Goal: Subscribe to service/newsletter

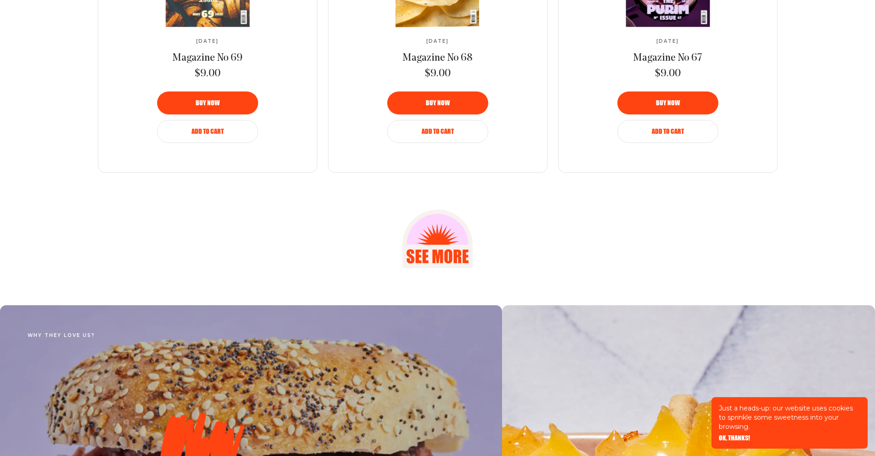
scroll to position [1407, 0]
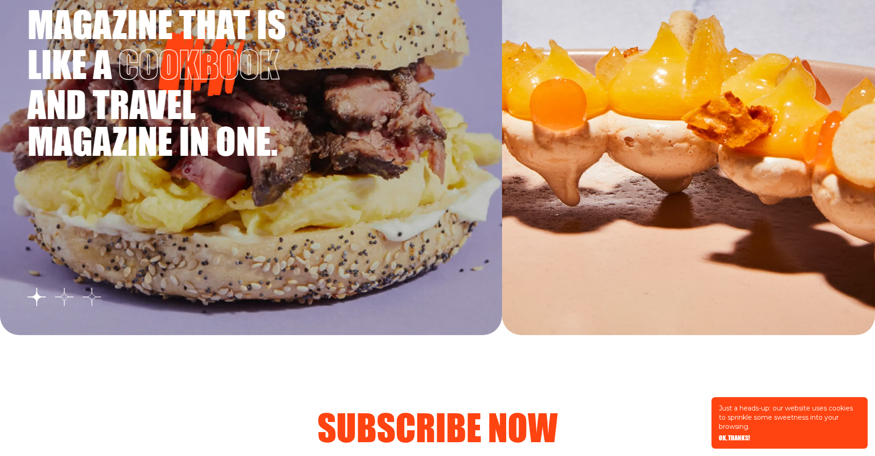
scroll to position [1718, 0]
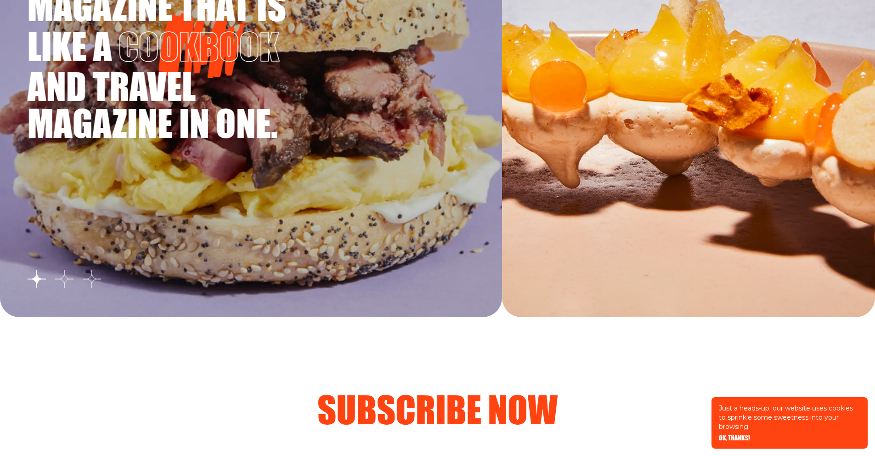
click at [66, 281] on button "Go to slide 2" at bounding box center [64, 279] width 18 height 18
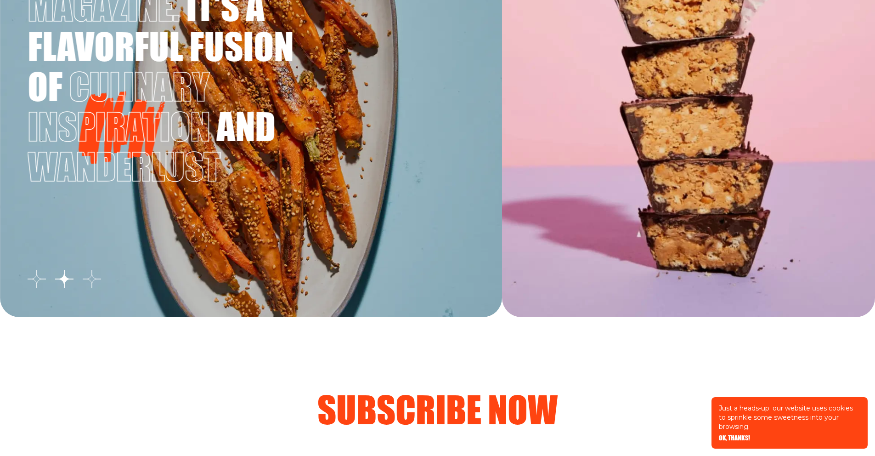
click at [90, 280] on button "Go to slide 3" at bounding box center [92, 279] width 18 height 18
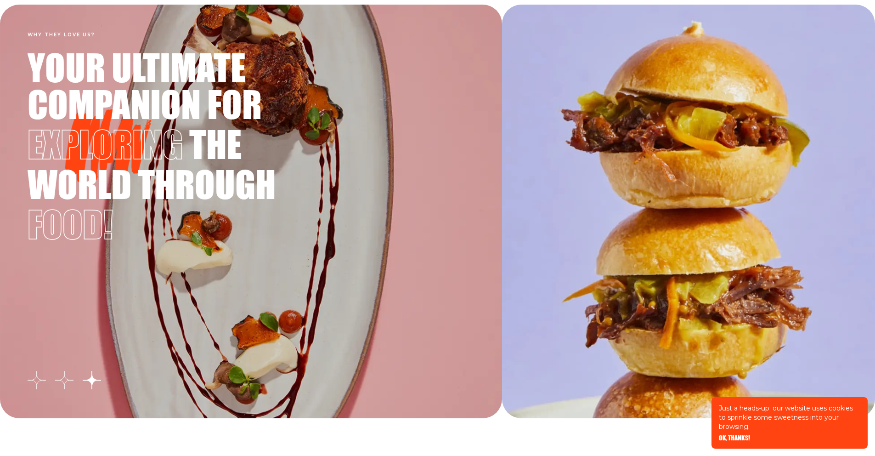
scroll to position [1599, 0]
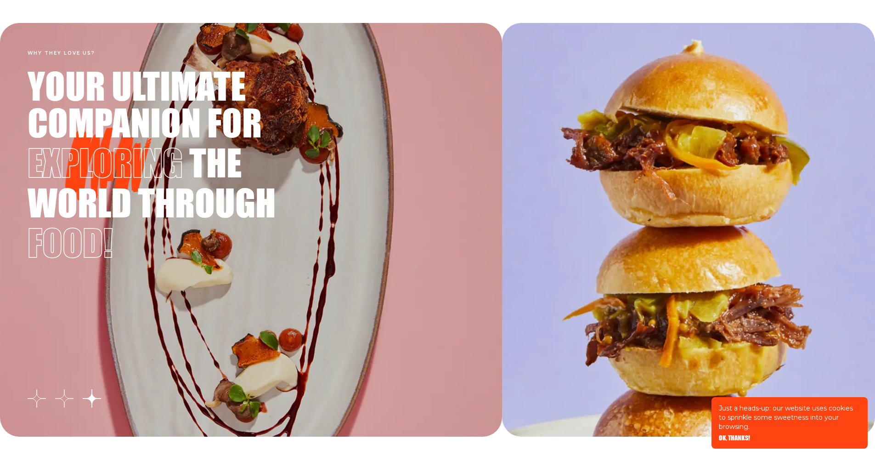
click at [63, 399] on button "Go to slide 2" at bounding box center [64, 398] width 18 height 18
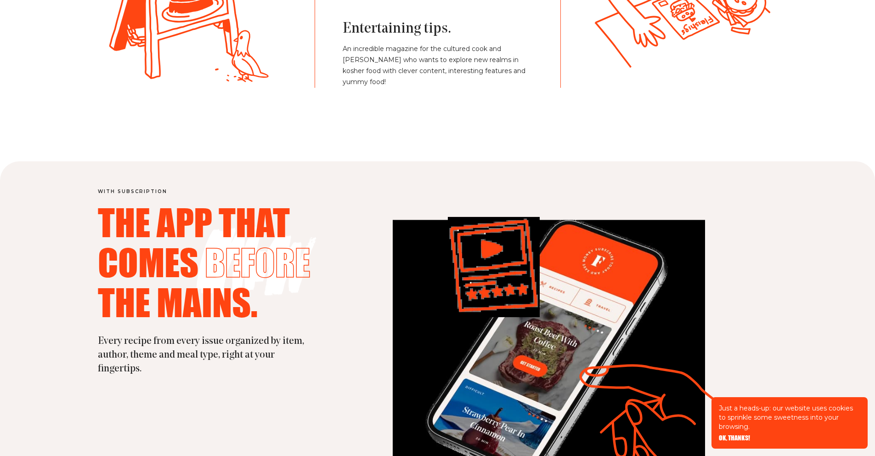
scroll to position [2101, 0]
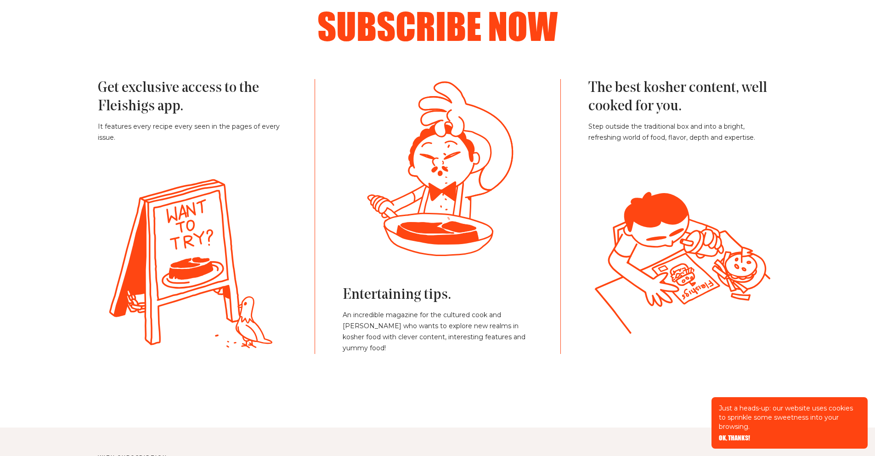
click at [529, 24] on h2 "Subscribe now" at bounding box center [437, 25] width 625 height 37
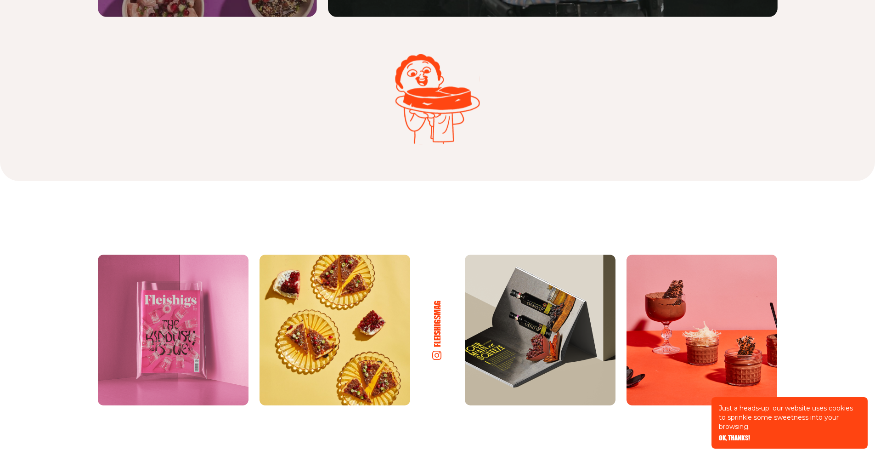
scroll to position [4666, 0]
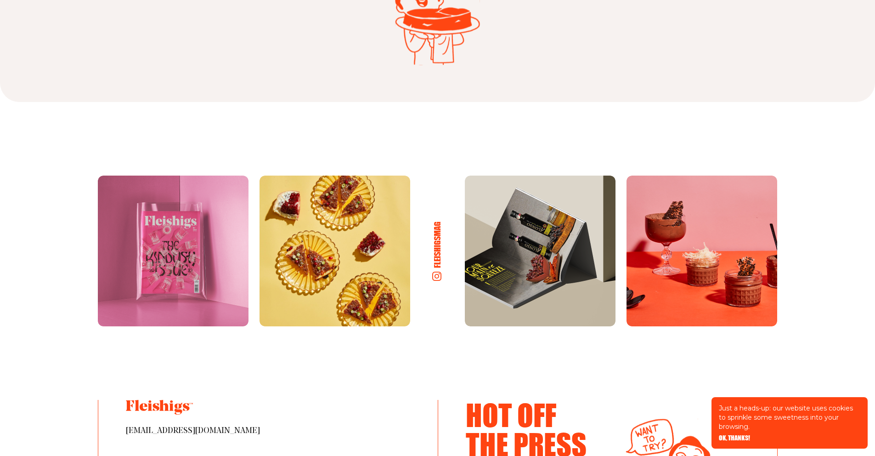
scroll to position [4744, 0]
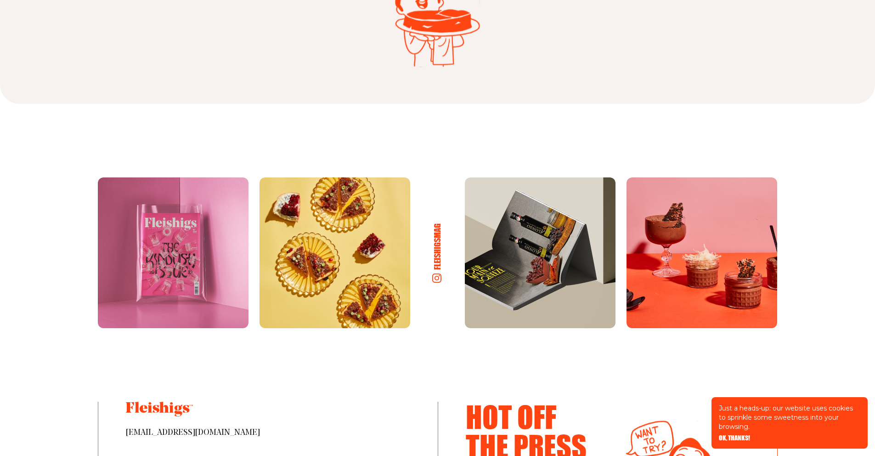
drag, startPoint x: 659, startPoint y: 322, endPoint x: 622, endPoint y: 177, distance: 150.4
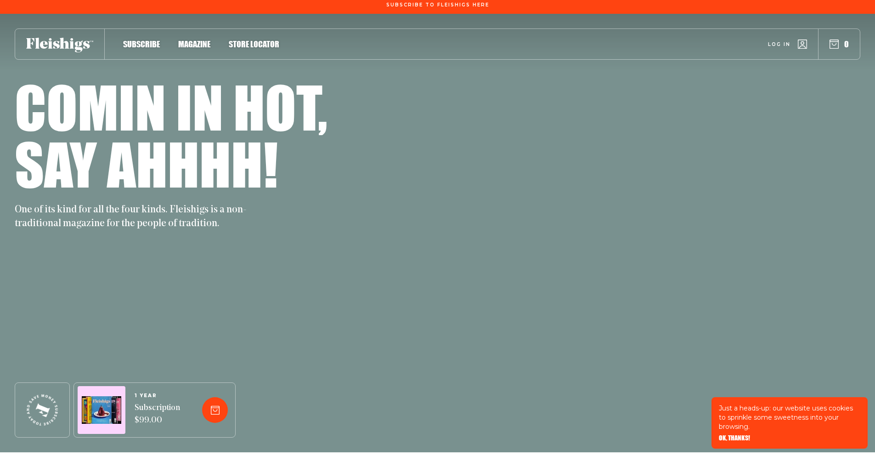
scroll to position [0, 0]
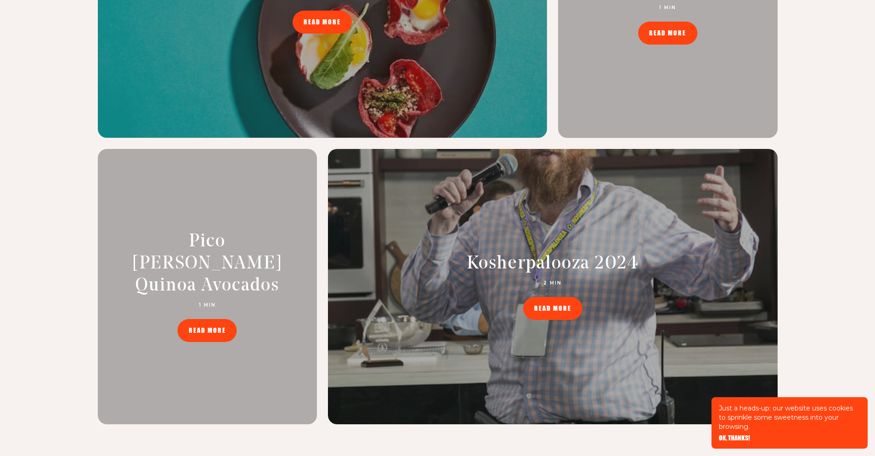
scroll to position [4289, 0]
